Goal: Task Accomplishment & Management: Manage account settings

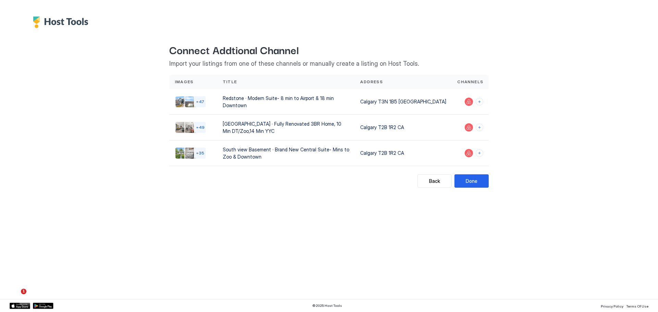
scroll to position [596, 0]
click at [477, 98] on button "Connect channels" at bounding box center [479, 102] width 8 height 8
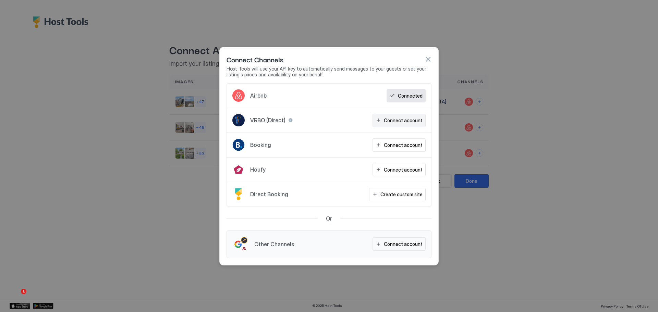
click at [399, 123] on div "Connect account" at bounding box center [403, 120] width 39 height 7
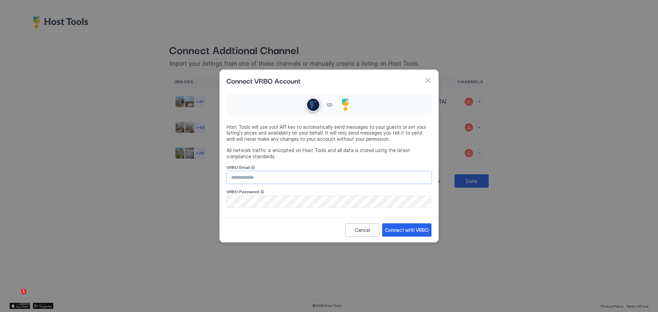
click at [305, 178] on input "Input Field" at bounding box center [329, 178] width 204 height 12
type input "**********"
click at [421, 178] on input "**********" at bounding box center [329, 178] width 204 height 12
drag, startPoint x: 430, startPoint y: 78, endPoint x: 452, endPoint y: 92, distance: 26.4
click at [430, 78] on button "button" at bounding box center [427, 80] width 7 height 7
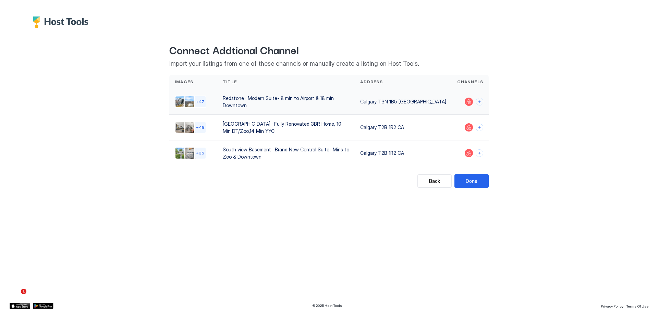
click at [484, 100] on div at bounding box center [469, 102] width 37 height 26
click at [483, 101] on div at bounding box center [469, 102] width 37 height 26
click at [482, 101] on button "Connect channels" at bounding box center [479, 102] width 8 height 8
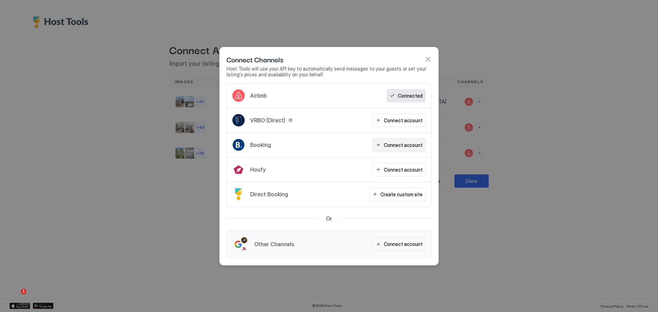
click at [405, 146] on div "Connect account" at bounding box center [403, 144] width 39 height 7
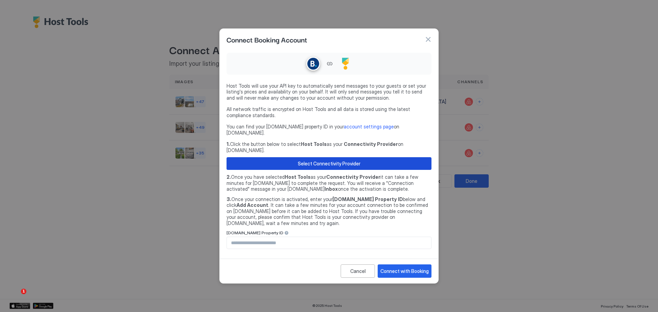
click at [363, 164] on button "Select Connectivity Provider" at bounding box center [328, 163] width 205 height 13
click at [341, 237] on input "Input Field" at bounding box center [329, 243] width 204 height 12
click at [551, 126] on div at bounding box center [329, 156] width 658 height 312
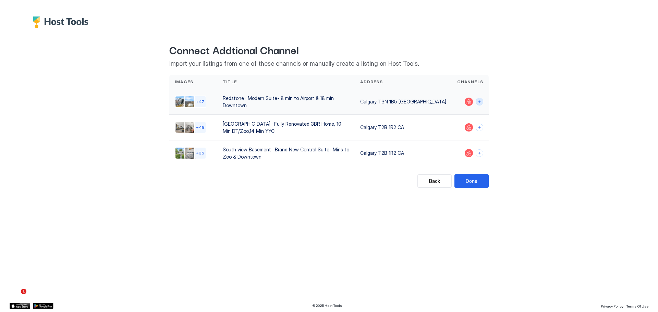
click at [480, 98] on button "Connect channels" at bounding box center [479, 102] width 8 height 8
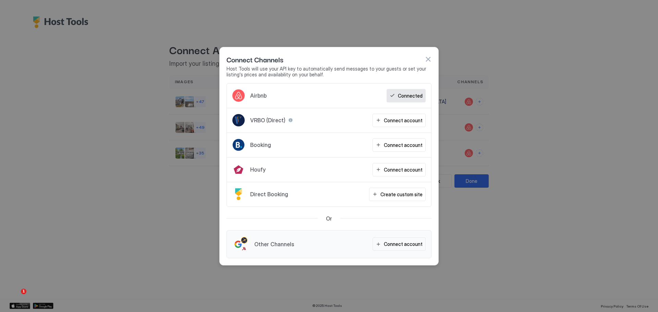
click at [427, 55] on div "Connect Channels" at bounding box center [328, 59] width 205 height 10
click at [426, 58] on button "button" at bounding box center [427, 59] width 7 height 7
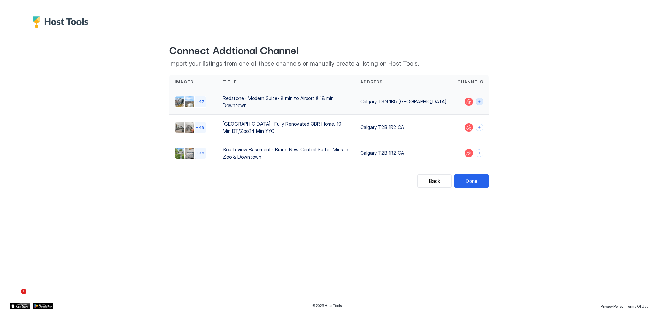
click at [479, 100] on button "Connect channels" at bounding box center [479, 102] width 8 height 8
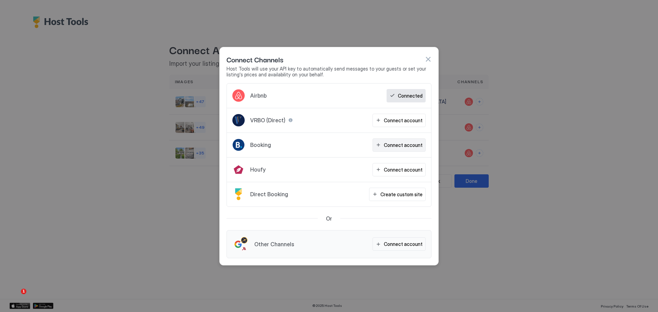
click at [402, 142] on div "Connect account" at bounding box center [403, 144] width 39 height 7
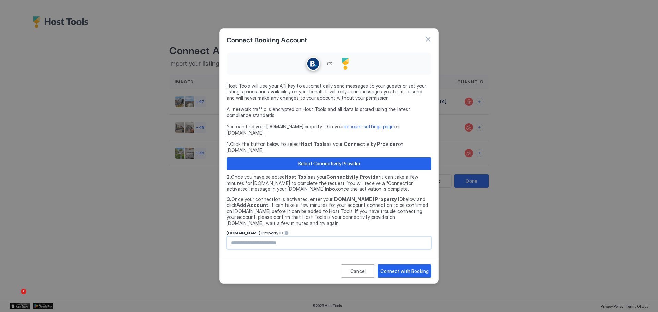
click at [388, 237] on input "Input Field" at bounding box center [329, 243] width 204 height 12
paste input "**********"
click at [404, 268] on div "Connect with Booking" at bounding box center [404, 271] width 48 height 7
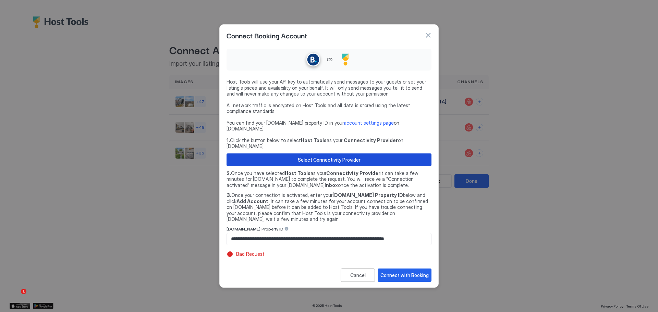
click at [365, 155] on button "Select Connectivity Provider" at bounding box center [328, 159] width 205 height 13
click at [343, 233] on input "**********" at bounding box center [329, 239] width 204 height 12
paste input "**********"
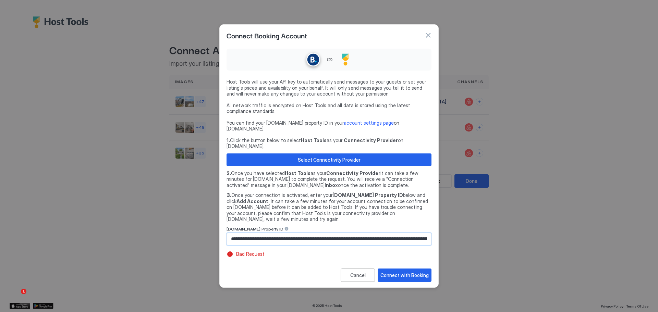
scroll to position [0, 182]
click at [401, 272] on div "Connect with Booking" at bounding box center [404, 275] width 48 height 7
click at [343, 233] on input "**********" at bounding box center [329, 239] width 204 height 12
paste input "Input Field"
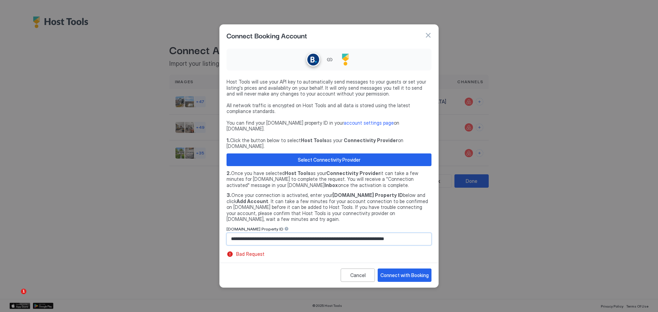
type input "**********"
click at [394, 272] on div "Connect with Booking" at bounding box center [404, 275] width 48 height 7
click at [351, 156] on div "Select Connectivity Provider" at bounding box center [329, 159] width 63 height 7
click at [358, 272] on div "Cancel" at bounding box center [357, 275] width 15 height 7
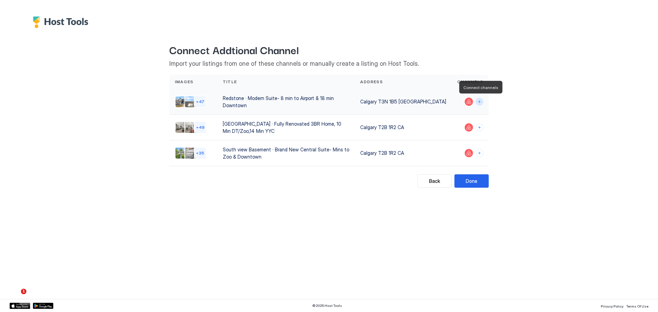
click at [483, 102] on button "Connect channels" at bounding box center [479, 102] width 8 height 8
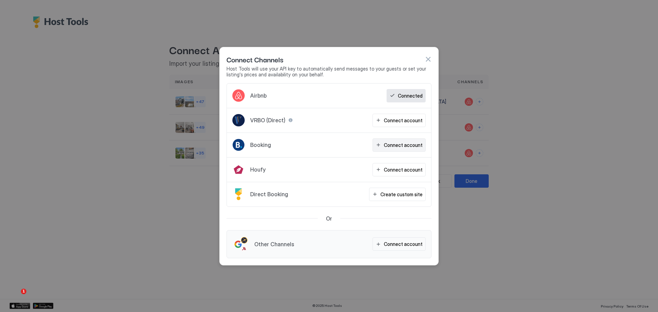
click at [396, 149] on button "Connect account" at bounding box center [398, 144] width 53 height 13
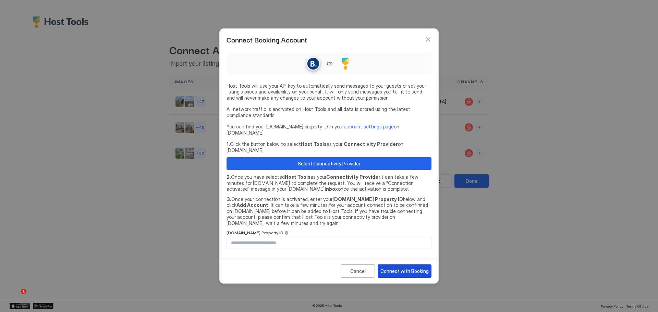
click at [404, 268] on div "Connect with Booking" at bounding box center [404, 271] width 48 height 7
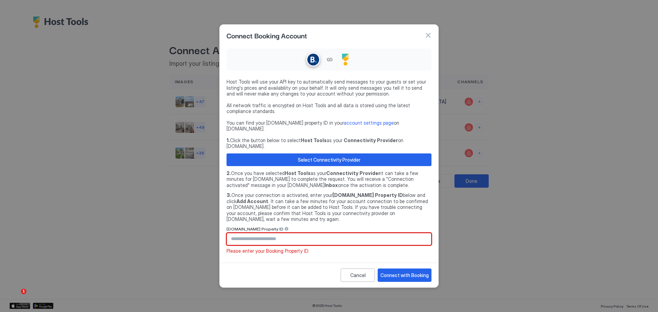
click at [311, 233] on input "Input Field" at bounding box center [329, 239] width 204 height 12
paste input "********"
type input "********"
click at [406, 270] on button "Connect with Booking" at bounding box center [404, 275] width 54 height 13
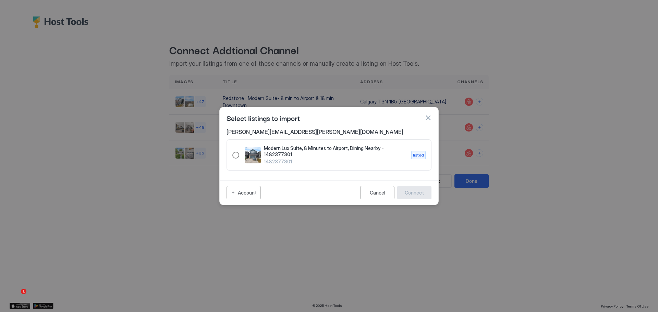
click at [233, 153] on div "1482377301" at bounding box center [235, 155] width 7 height 7
click at [407, 195] on div "Connect" at bounding box center [414, 192] width 19 height 7
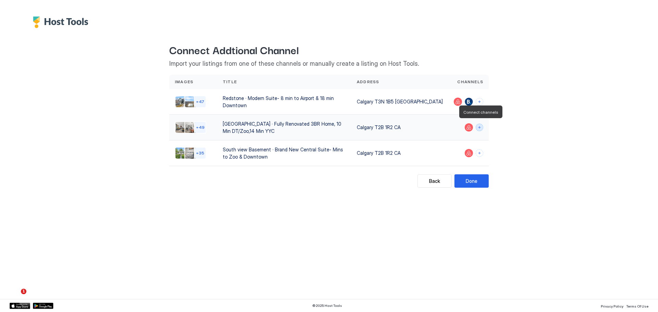
click at [480, 128] on button "Connect channels" at bounding box center [479, 128] width 8 height 8
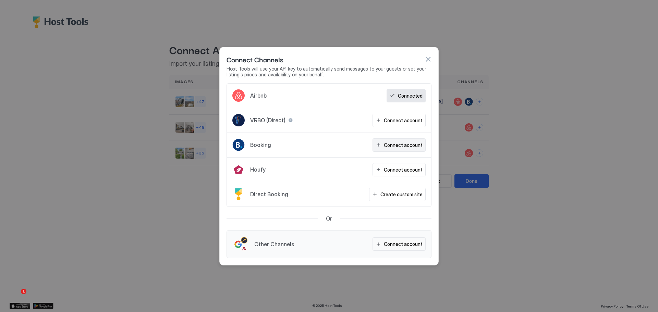
click at [400, 145] on div "Connect account" at bounding box center [403, 144] width 39 height 7
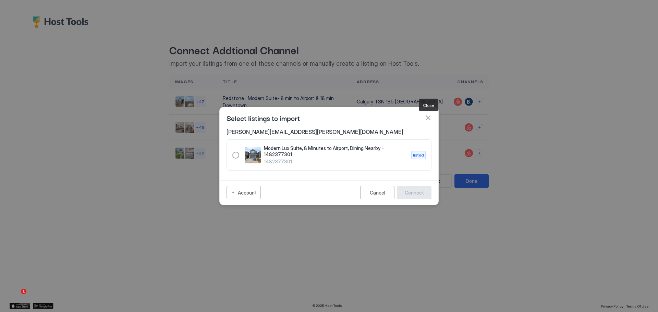
click at [426, 119] on button "button" at bounding box center [427, 117] width 7 height 7
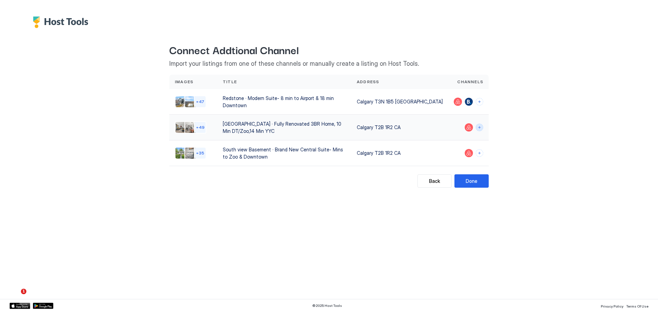
click at [482, 127] on button "Connect channels" at bounding box center [479, 128] width 8 height 8
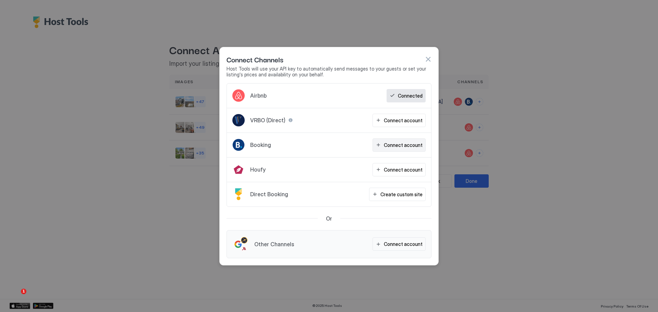
click at [405, 143] on div "Connect account" at bounding box center [403, 144] width 39 height 7
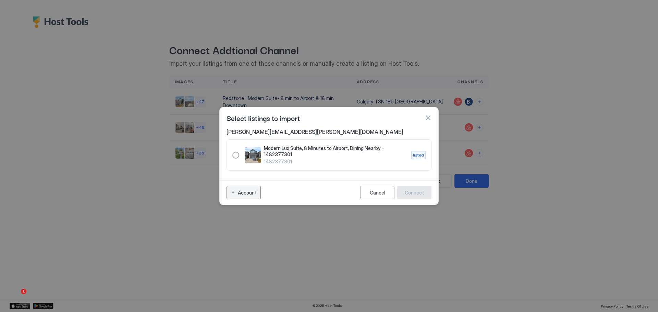
click at [243, 195] on div "Account" at bounding box center [247, 192] width 19 height 7
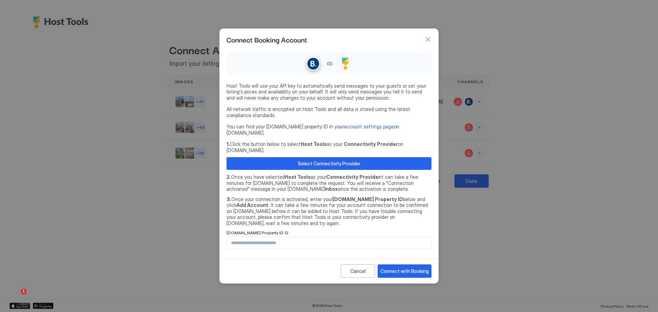
click at [319, 237] on input "Input Field" at bounding box center [329, 243] width 204 height 12
paste input "********"
type input "********"
click at [410, 268] on div "Connect with Booking" at bounding box center [404, 271] width 48 height 7
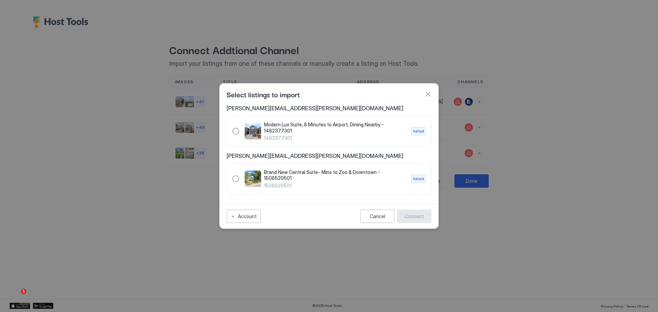
click at [430, 98] on button "button" at bounding box center [427, 94] width 7 height 7
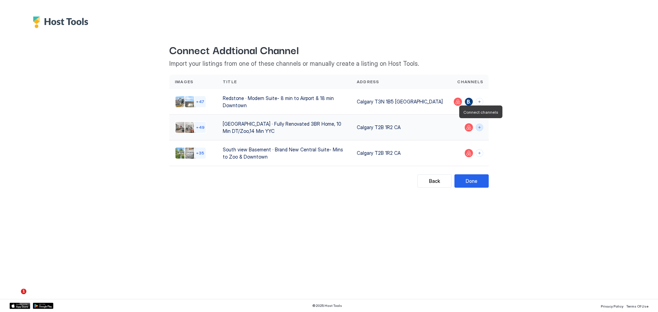
click at [480, 126] on button "Connect channels" at bounding box center [479, 128] width 8 height 8
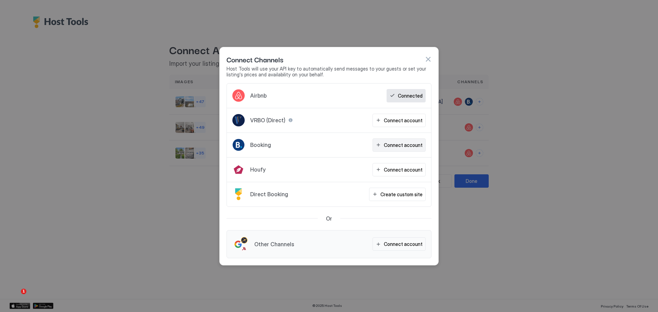
click at [399, 149] on button "Connect account" at bounding box center [398, 144] width 53 height 13
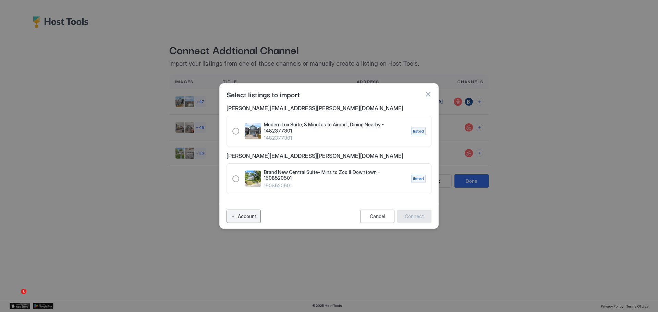
click at [259, 221] on button "Account" at bounding box center [243, 216] width 34 height 13
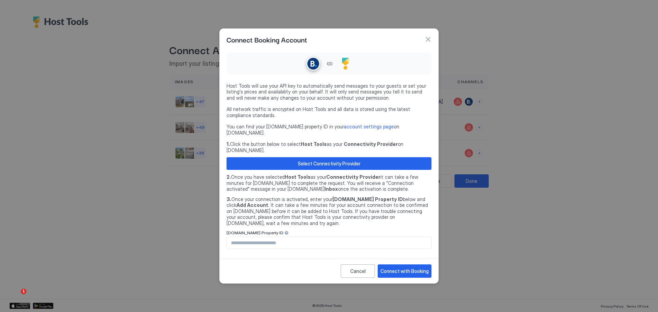
click at [319, 237] on input "Input Field" at bounding box center [329, 243] width 204 height 12
paste input "********"
type input "********"
click at [403, 268] on div "Connect with Booking" at bounding box center [404, 271] width 48 height 7
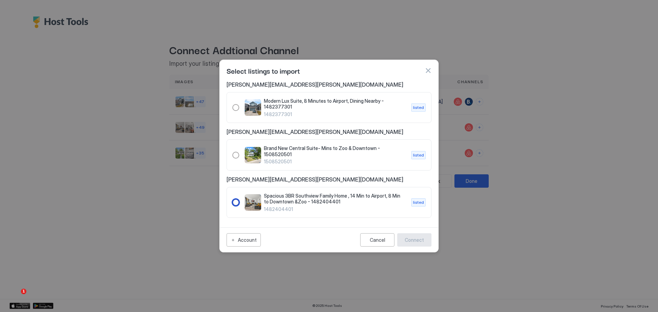
click at [235, 201] on div "1482404401" at bounding box center [235, 202] width 7 height 7
click at [418, 237] on div "Connect" at bounding box center [414, 239] width 19 height 7
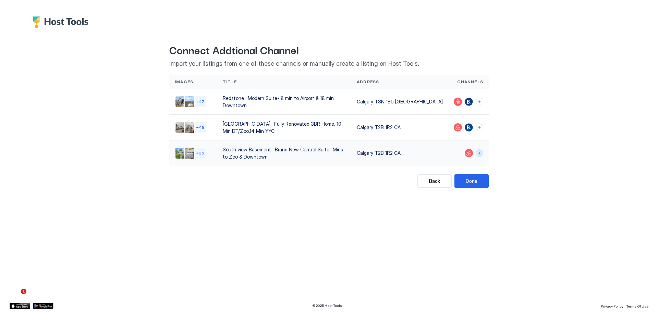
click at [481, 149] on button "Connect channels" at bounding box center [479, 153] width 8 height 8
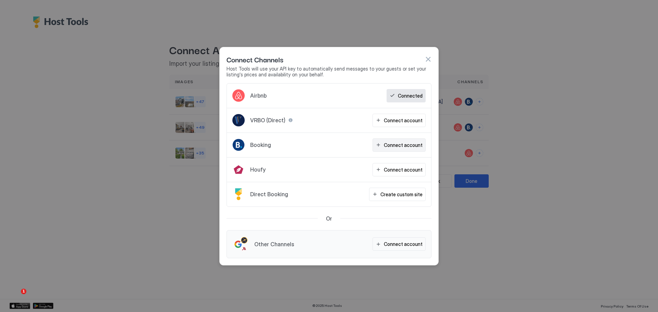
click at [407, 145] on div "Connect account" at bounding box center [403, 144] width 39 height 7
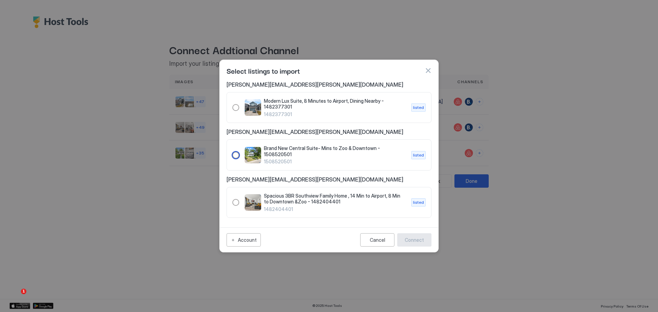
drag, startPoint x: 238, startPoint y: 154, endPoint x: 244, endPoint y: 154, distance: 5.8
click at [238, 154] on div "1508520501" at bounding box center [235, 155] width 7 height 7
click at [424, 242] on button "Connect" at bounding box center [414, 239] width 34 height 13
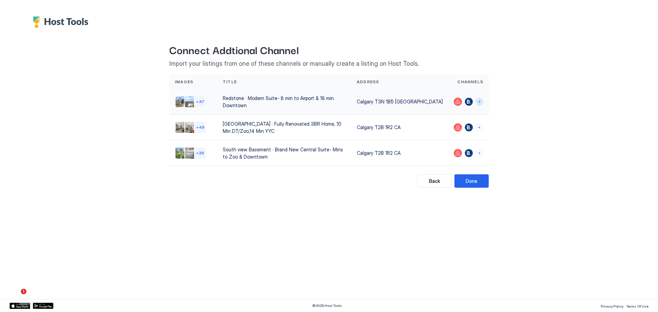
click at [480, 103] on button "Connect channels" at bounding box center [479, 102] width 8 height 8
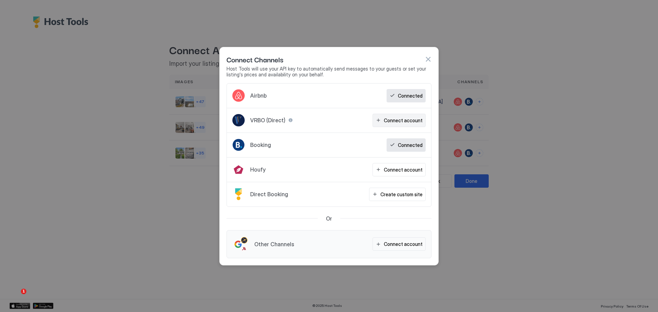
click at [402, 117] on div "Connect account" at bounding box center [403, 120] width 39 height 7
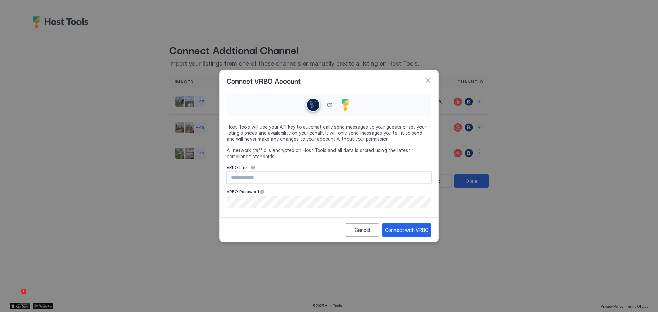
click at [315, 177] on input "Input Field" at bounding box center [329, 178] width 204 height 12
click at [429, 77] on button "button" at bounding box center [427, 80] width 7 height 7
